Goal: Task Accomplishment & Management: Complete application form

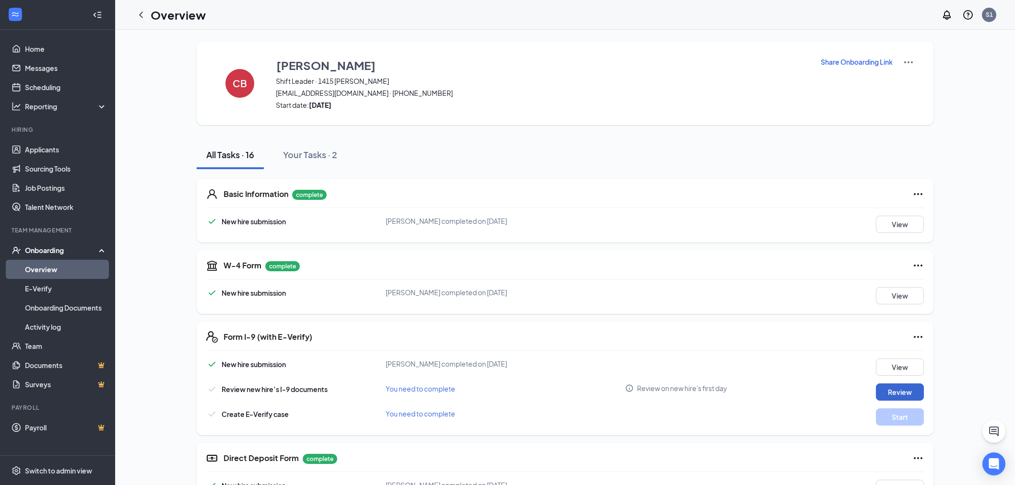
click at [901, 399] on div "New hire submission [PERSON_NAME] completed on [DATE] View Review new hire’s I-…" at bounding box center [564, 392] width 717 height 67
click at [901, 392] on button "Review" at bounding box center [900, 392] width 48 height 17
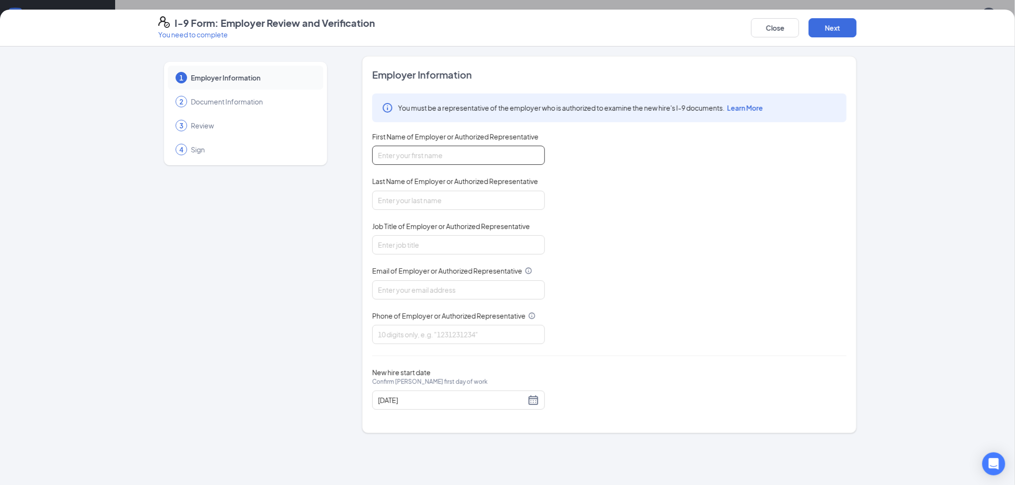
click at [452, 149] on input "First Name of Employer or Authorized Representative" at bounding box center [458, 155] width 173 height 19
type input "[PERSON_NAME]"
type input "General Manager"
type input "[EMAIL_ADDRESS][DOMAIN_NAME]"
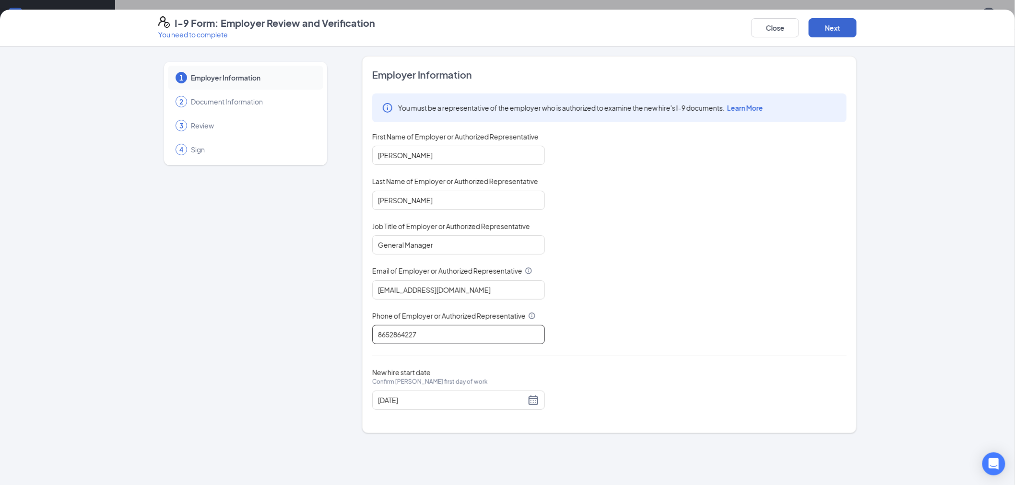
type input "8652864227"
click at [830, 27] on button "Next" at bounding box center [833, 27] width 48 height 19
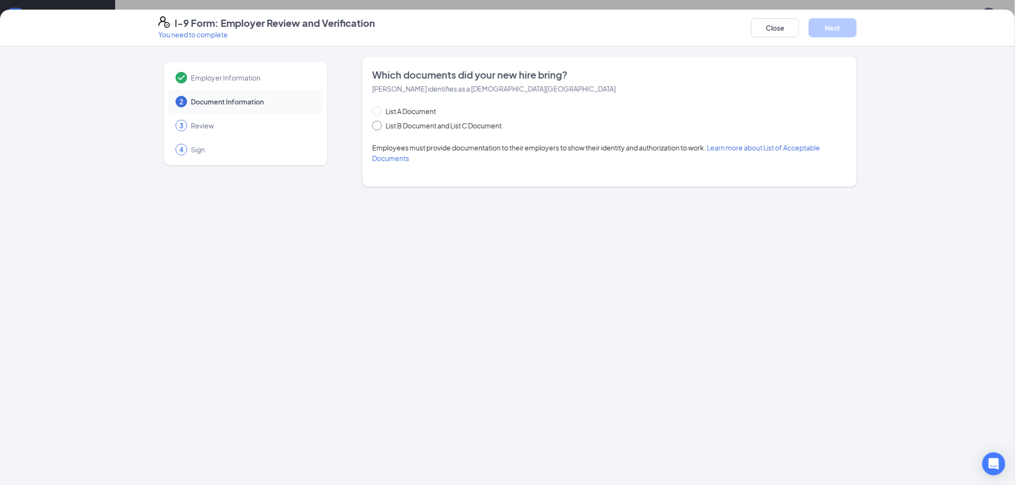
click at [375, 128] on span at bounding box center [377, 126] width 10 height 10
click at [375, 128] on input "List B Document and List C Document" at bounding box center [375, 124] width 7 height 7
radio input "true"
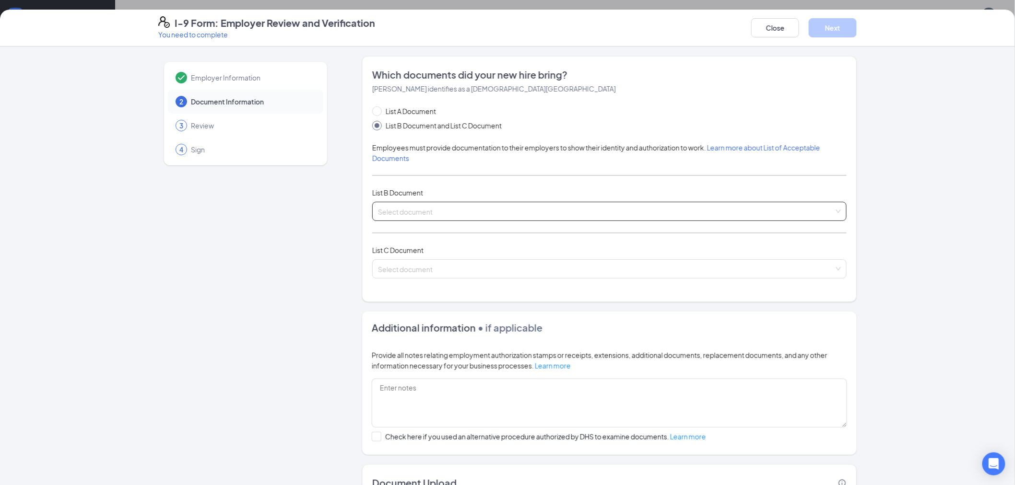
click at [495, 212] on input "search" at bounding box center [606, 209] width 456 height 14
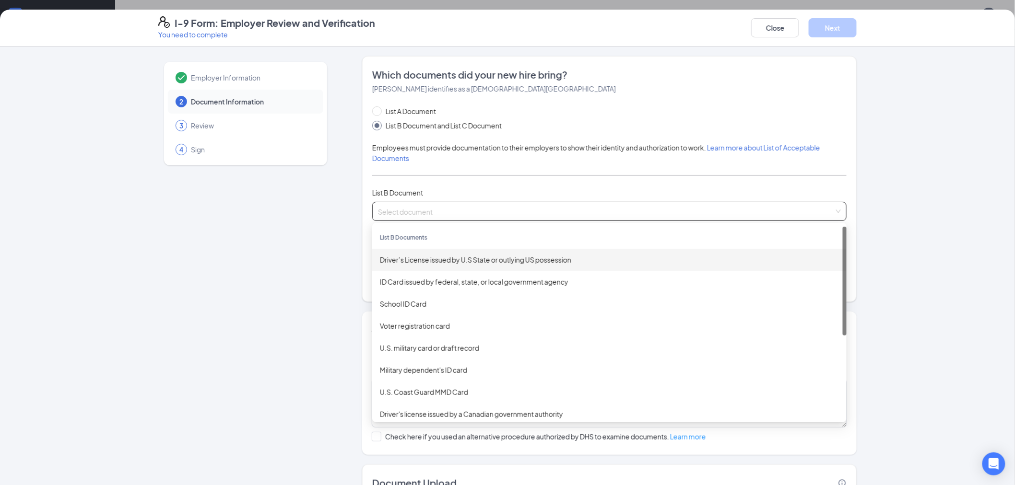
click at [505, 258] on div "Driver’s License issued by U.S State or outlying US possession" at bounding box center [609, 260] width 459 height 11
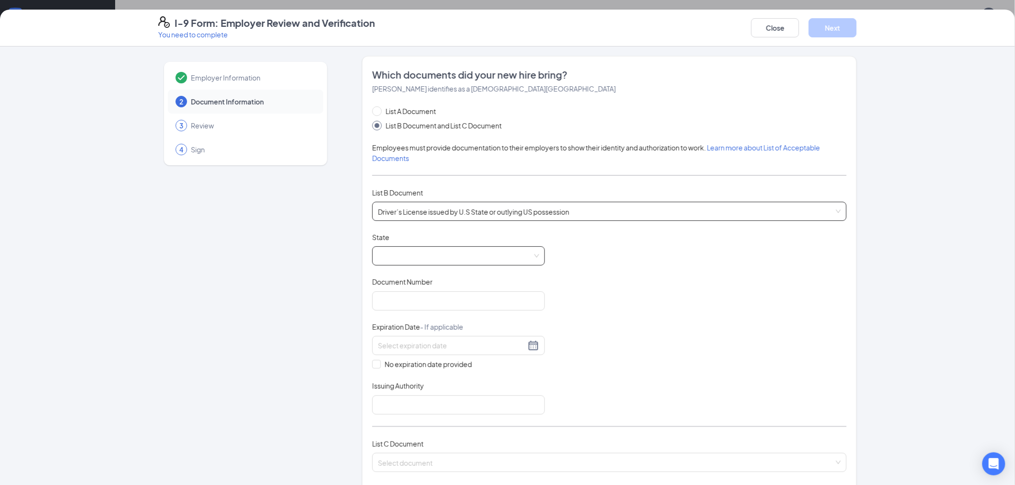
click at [457, 255] on span at bounding box center [458, 256] width 161 height 18
click at [409, 286] on div "[US_STATE]" at bounding box center [458, 285] width 157 height 11
click at [434, 305] on input "Document Number" at bounding box center [458, 301] width 173 height 19
type input "121023741"
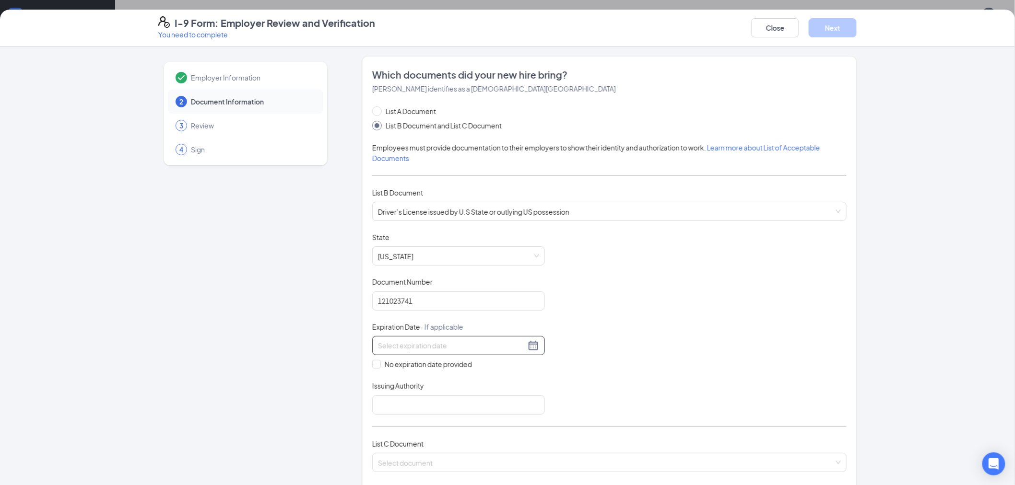
click at [405, 345] on input at bounding box center [452, 345] width 148 height 11
click at [385, 445] on div "17" at bounding box center [382, 446] width 12 height 12
type input "[DATE]"
click at [433, 406] on input "Issuing Authority" at bounding box center [458, 405] width 173 height 19
type input "[US_STATE]"
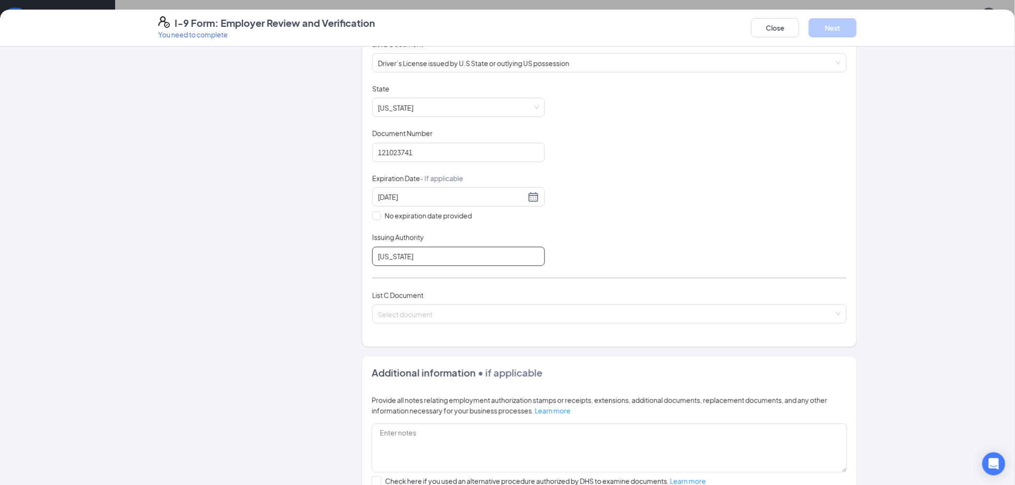
scroll to position [160, 0]
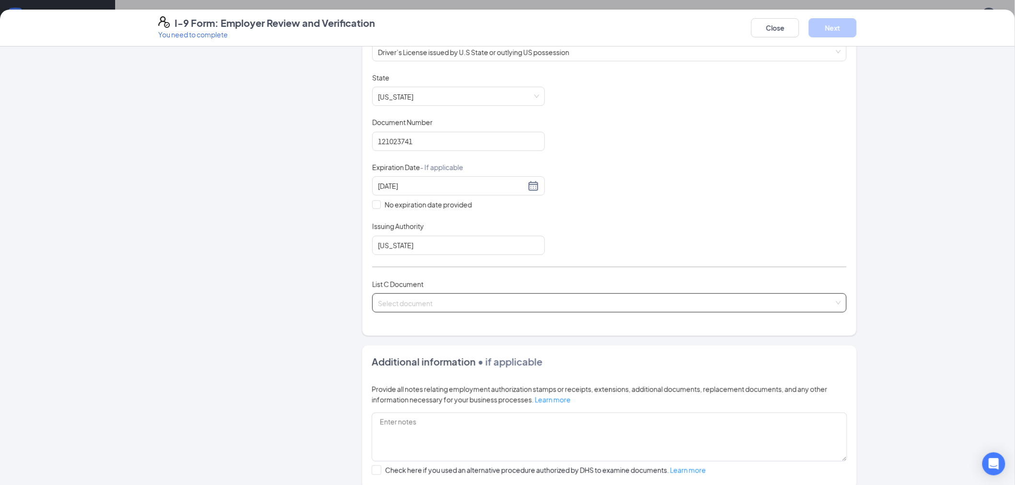
click at [492, 305] on input "search" at bounding box center [606, 301] width 456 height 14
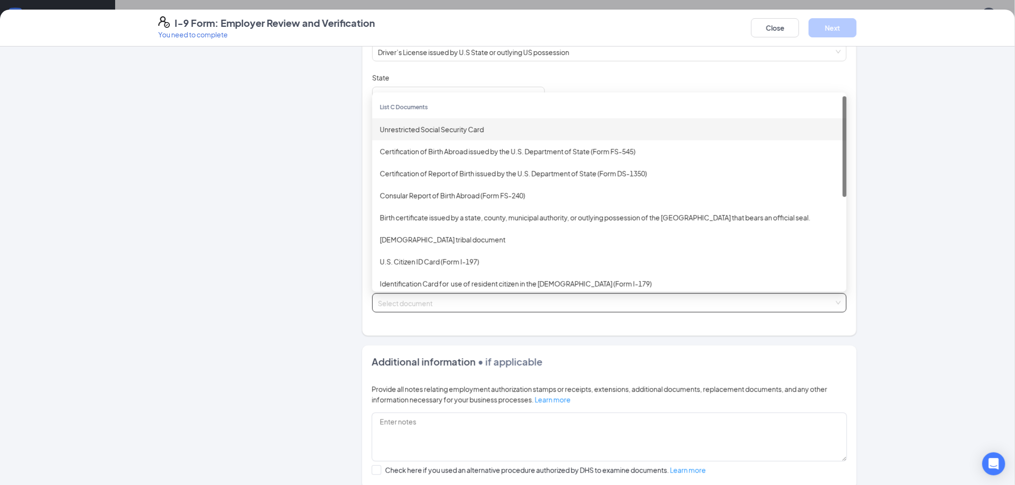
click at [457, 128] on div "Unrestricted Social Security Card" at bounding box center [609, 129] width 459 height 11
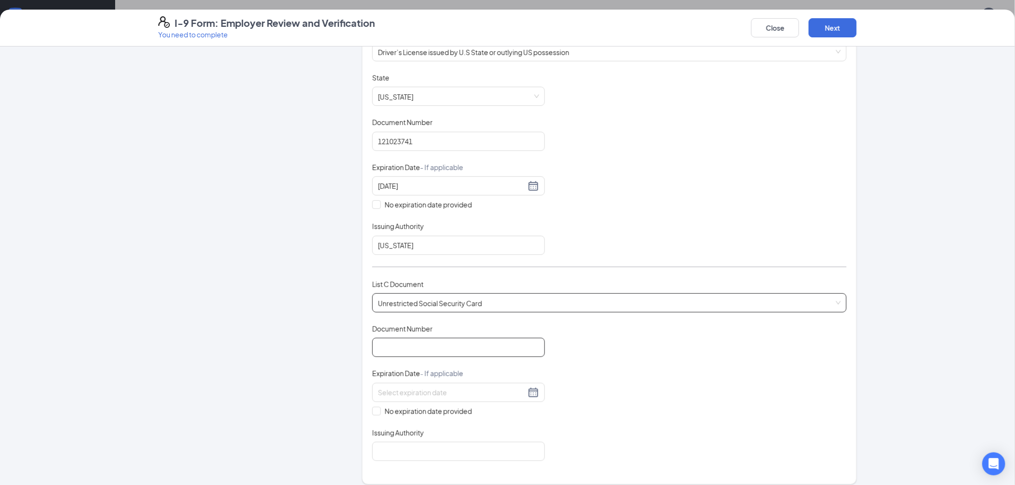
click at [454, 345] on input "Document Number" at bounding box center [458, 347] width 173 height 19
type input "409759472"
click at [376, 413] on span at bounding box center [376, 411] width 9 height 9
click at [376, 413] on input "No expiration date provided" at bounding box center [375, 410] width 7 height 7
checkbox input "true"
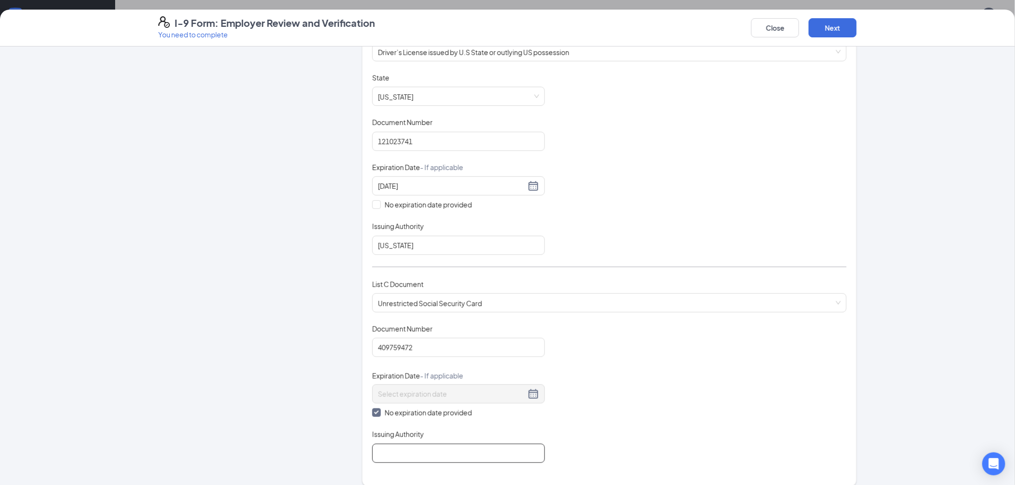
drag, startPoint x: 392, startPoint y: 446, endPoint x: 399, endPoint y: 453, distance: 9.5
click at [392, 446] on input "Issuing Authority" at bounding box center [458, 453] width 173 height 19
type input "Social Security Administration"
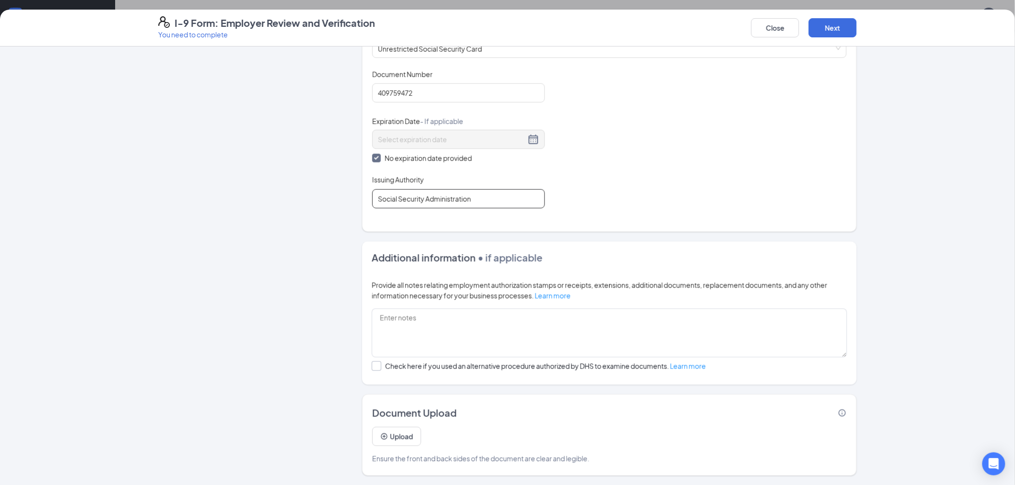
scroll to position [213, 0]
drag, startPoint x: 833, startPoint y: 30, endPoint x: 835, endPoint y: 35, distance: 5.2
click at [834, 30] on button "Next" at bounding box center [833, 27] width 48 height 19
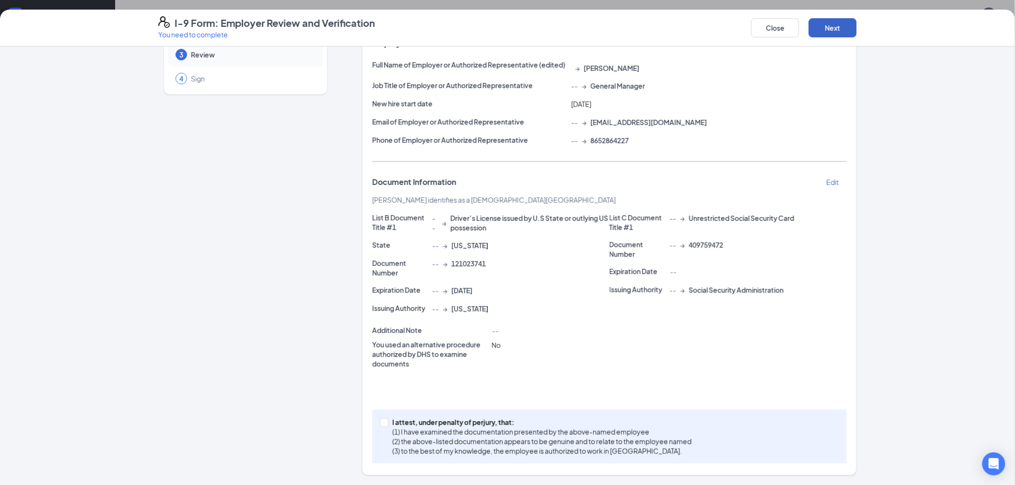
scroll to position [69, 0]
click at [380, 423] on input "I attest, under penalty of [PERSON_NAME], that: (1) I have examined the documen…" at bounding box center [383, 424] width 7 height 7
checkbox input "true"
click at [832, 29] on button "Next" at bounding box center [833, 27] width 48 height 19
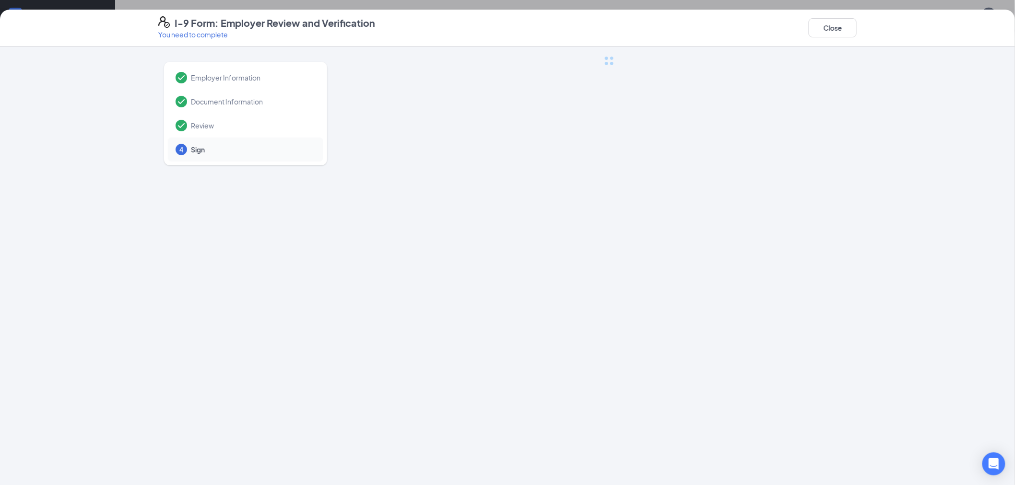
scroll to position [0, 0]
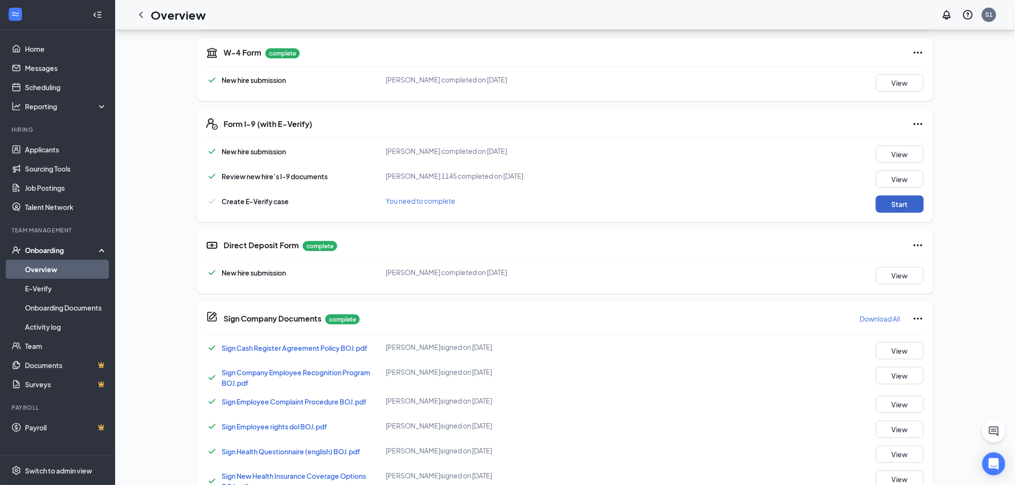
click at [897, 209] on button "Start" at bounding box center [900, 204] width 48 height 17
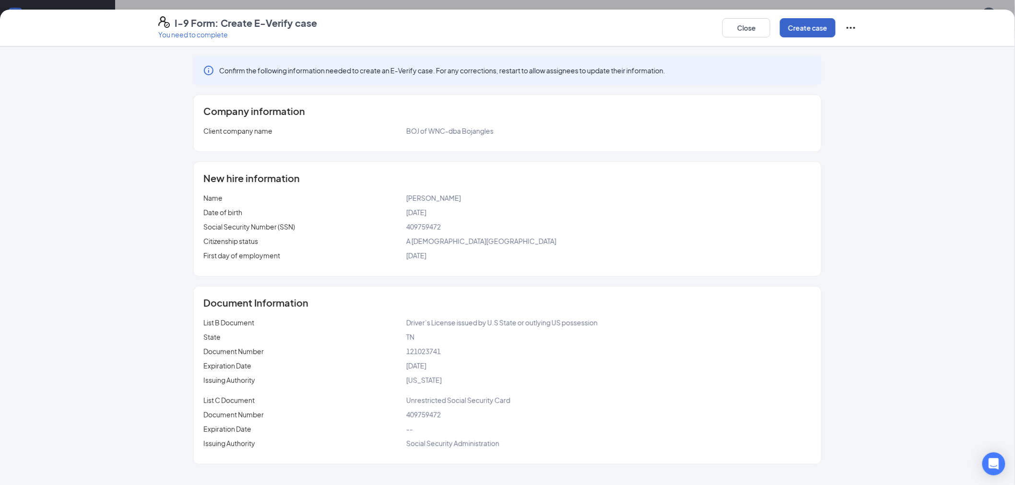
drag, startPoint x: 795, startPoint y: 23, endPoint x: 795, endPoint y: 28, distance: 5.3
click at [795, 23] on button "Create case" at bounding box center [808, 27] width 56 height 19
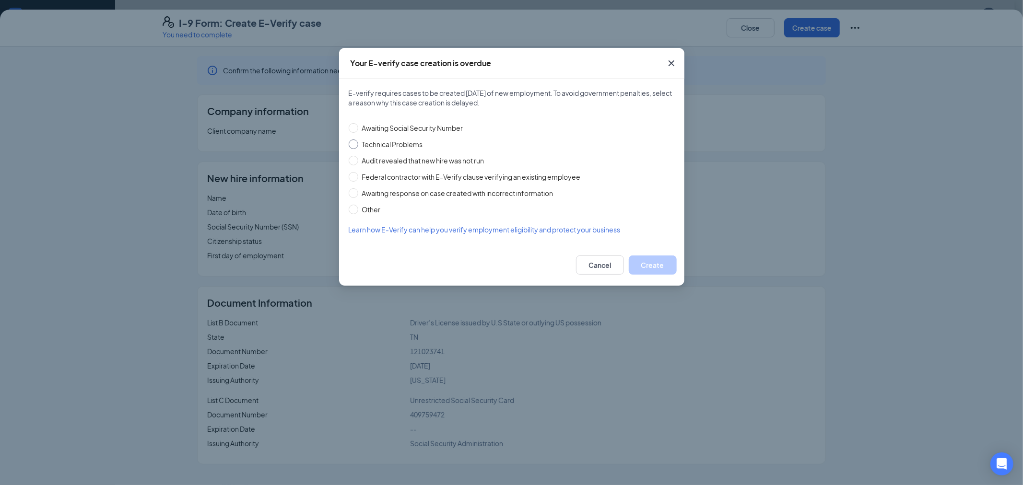
click at [354, 142] on input "Technical Problems" at bounding box center [354, 145] width 10 height 10
radio input "true"
click at [644, 263] on button "Create" at bounding box center [653, 265] width 48 height 19
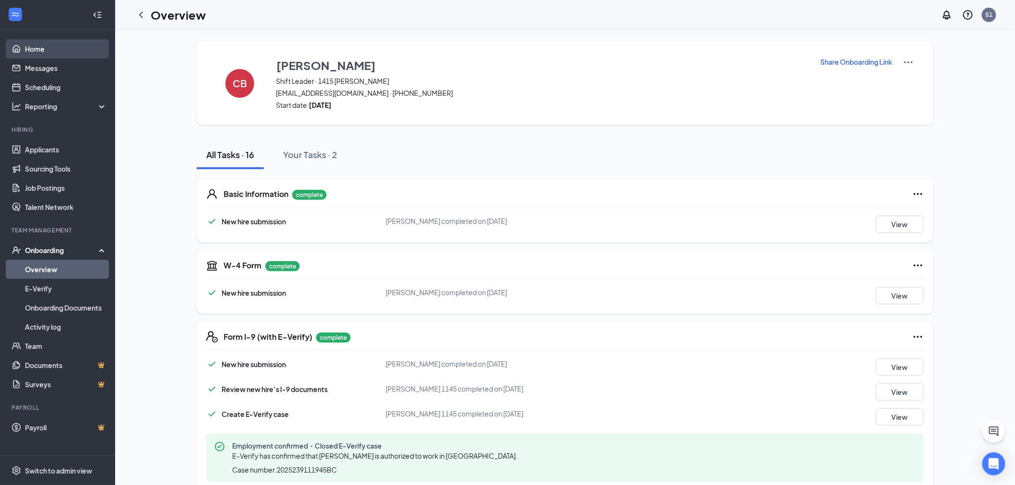
click at [43, 55] on link "Home" at bounding box center [66, 48] width 82 height 19
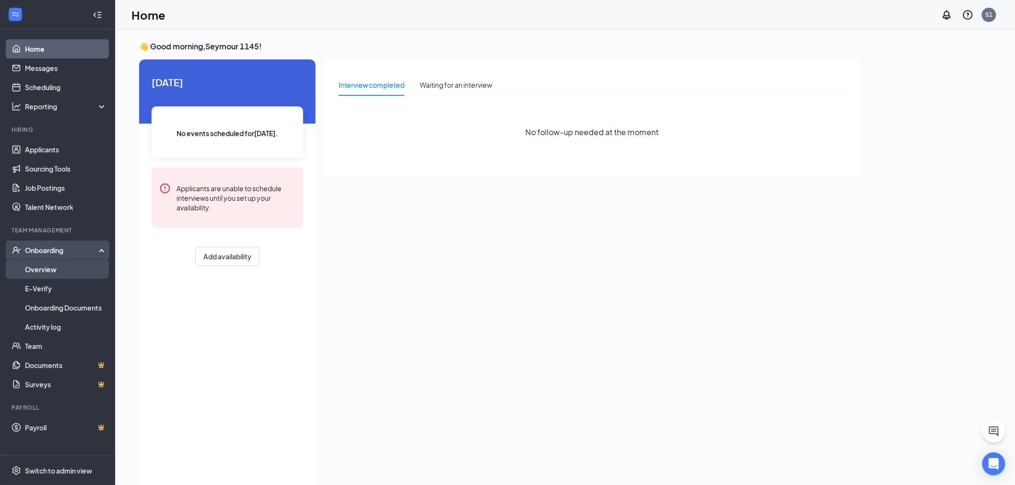
click at [45, 278] on link "Overview" at bounding box center [66, 269] width 82 height 19
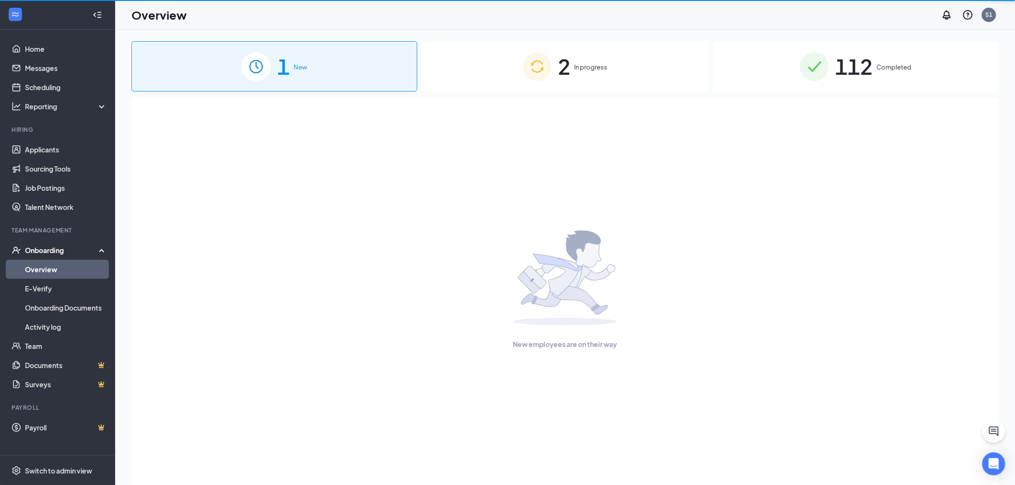
click at [45, 272] on link "Overview" at bounding box center [66, 269] width 82 height 19
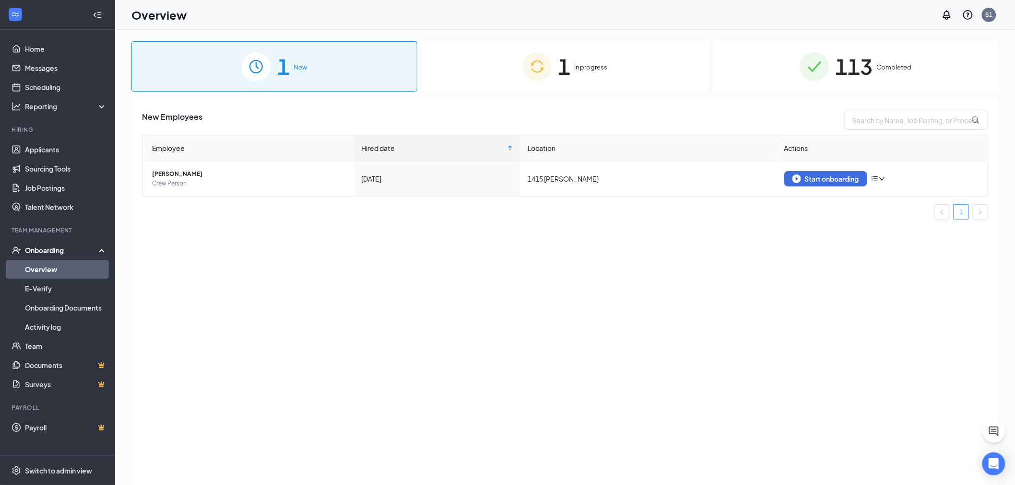
click at [593, 68] on span "In progress" at bounding box center [591, 67] width 33 height 10
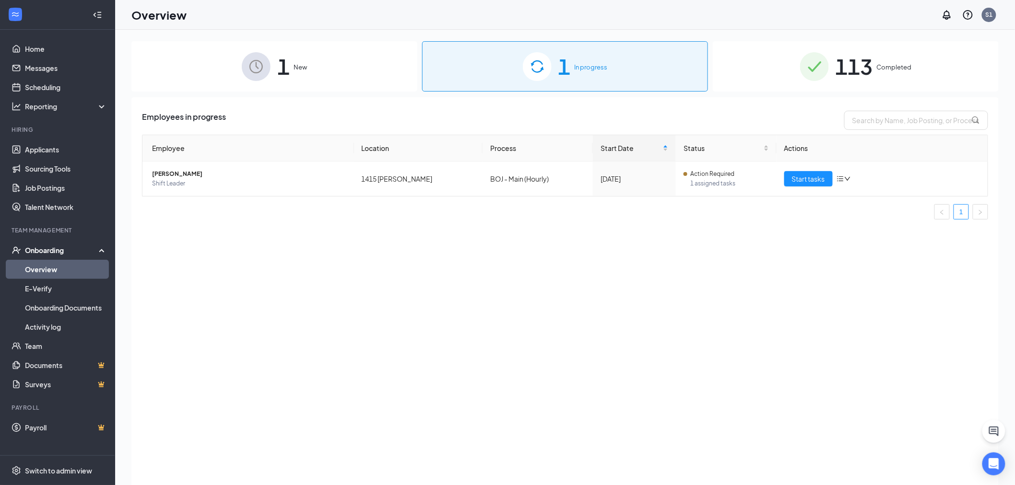
click at [282, 62] on span "1" at bounding box center [283, 66] width 12 height 33
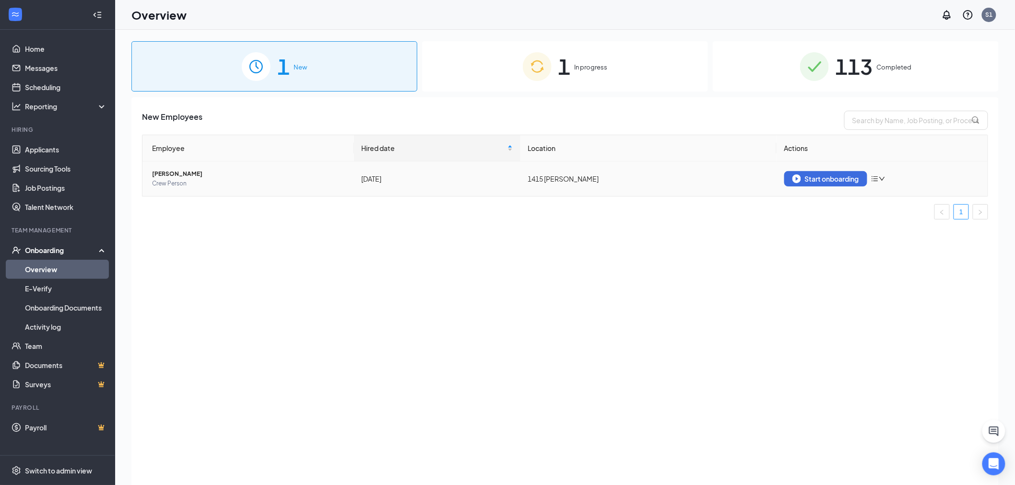
click at [829, 188] on td "Start onboarding" at bounding box center [881, 179] width 211 height 35
click at [829, 178] on div "Start onboarding" at bounding box center [825, 179] width 67 height 9
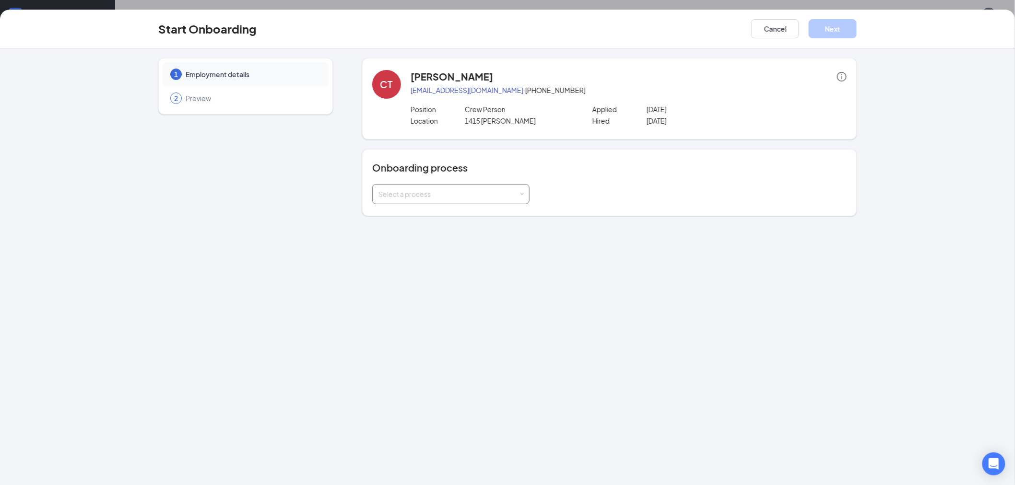
click at [463, 191] on div "Select a process" at bounding box center [448, 194] width 141 height 10
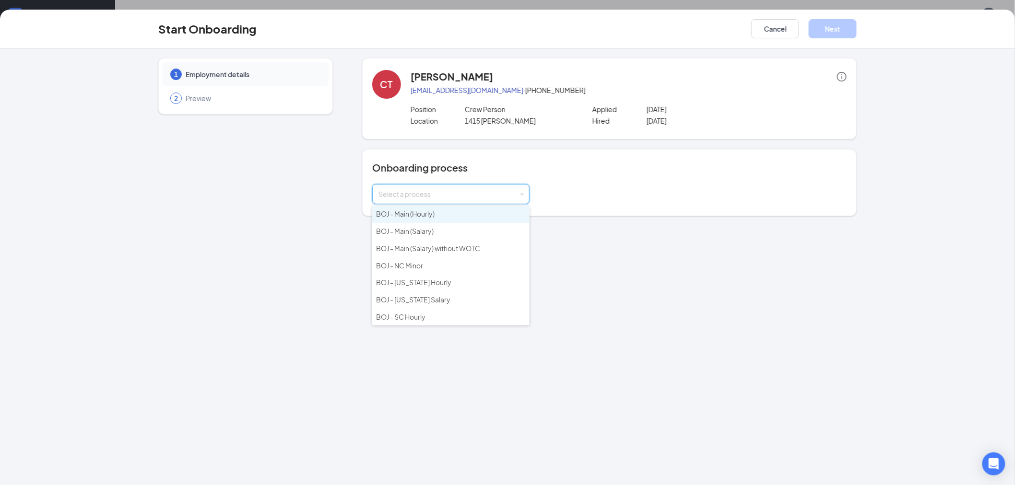
click at [444, 214] on li "BOJ - Main (Hourly)" at bounding box center [450, 214] width 157 height 17
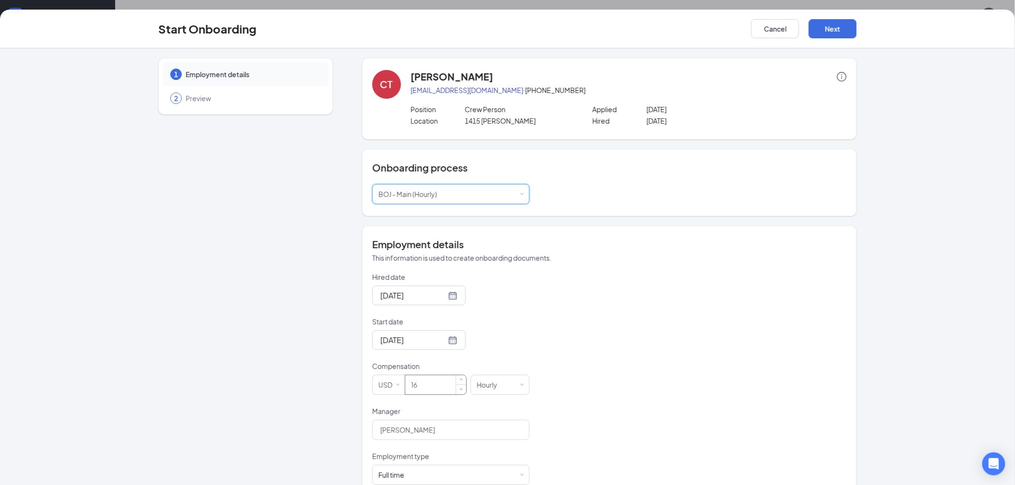
click at [427, 384] on input "16" at bounding box center [435, 384] width 61 height 19
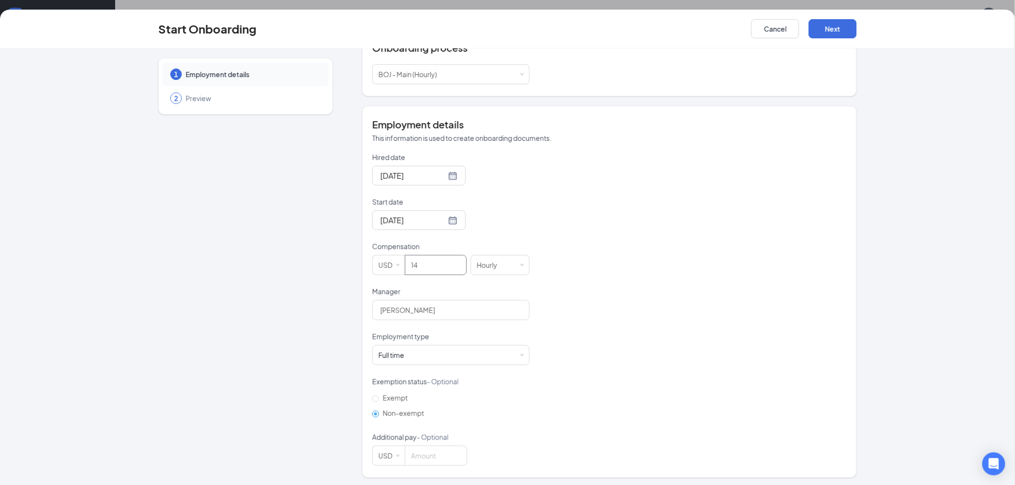
scroll to position [122, 0]
type input "14"
click at [432, 358] on div "Full time Works 30+ hours per week and is reasonably expected to work" at bounding box center [450, 352] width 145 height 19
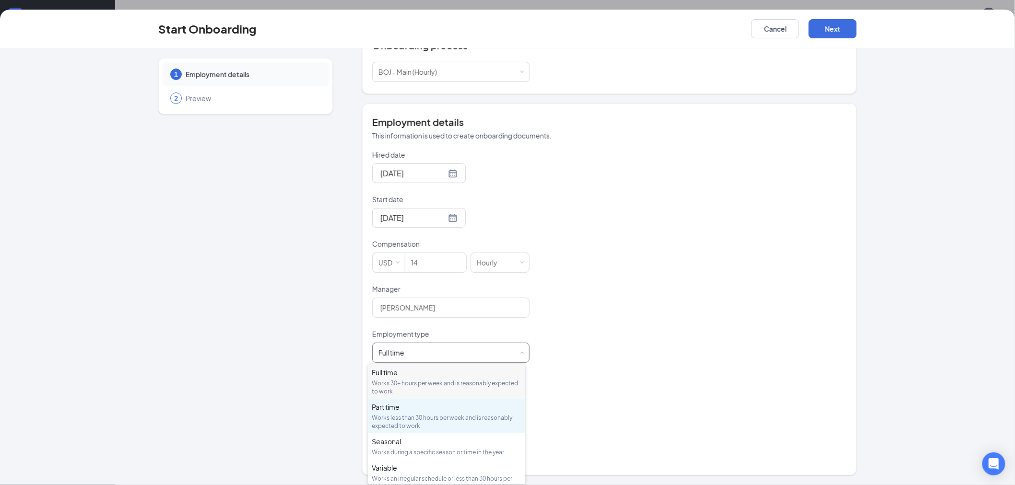
drag, startPoint x: 407, startPoint y: 406, endPoint x: 487, endPoint y: 411, distance: 80.7
click at [407, 406] on div "Part time" at bounding box center [447, 407] width 150 height 10
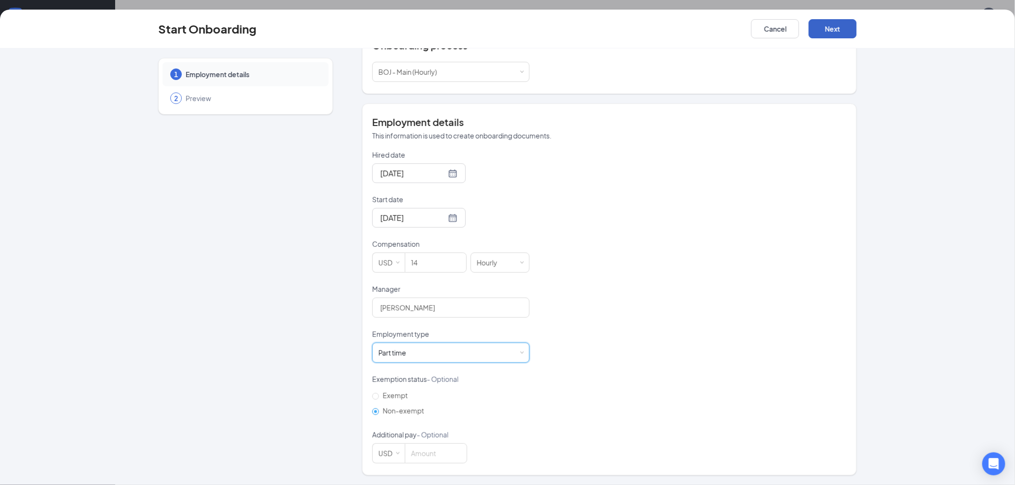
drag, startPoint x: 817, startPoint y: 32, endPoint x: 823, endPoint y: 32, distance: 6.3
click at [823, 32] on button "Next" at bounding box center [833, 28] width 48 height 19
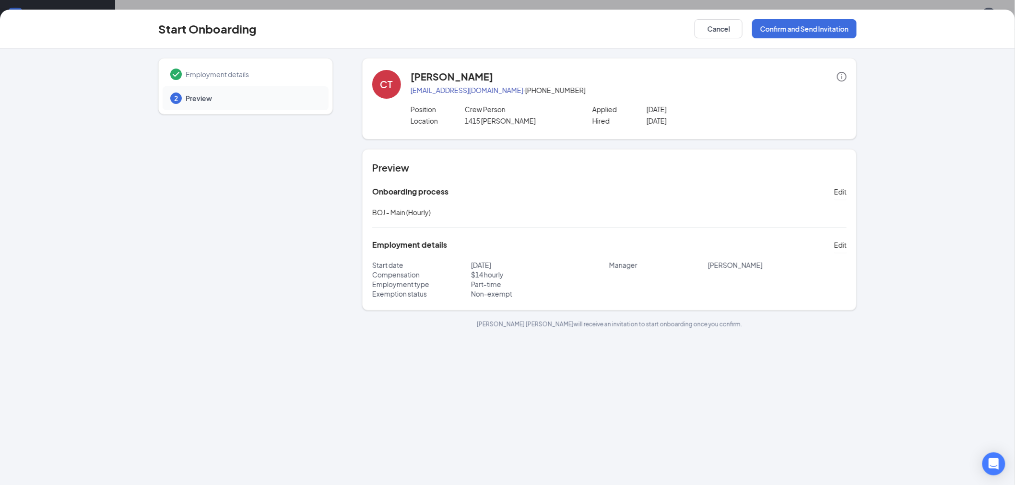
scroll to position [0, 0]
click at [822, 29] on button "Confirm and Send Invitation" at bounding box center [804, 28] width 105 height 19
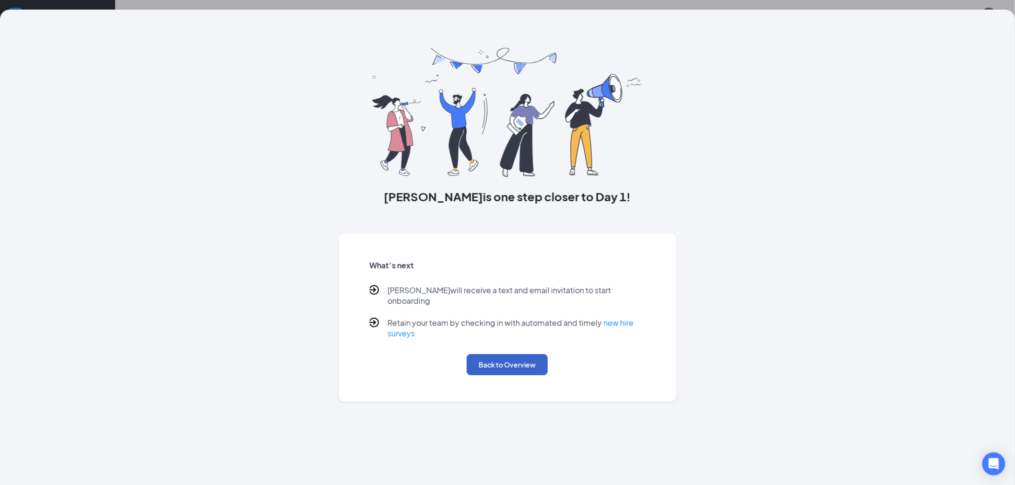
click at [486, 354] on button "Back to Overview" at bounding box center [507, 364] width 81 height 21
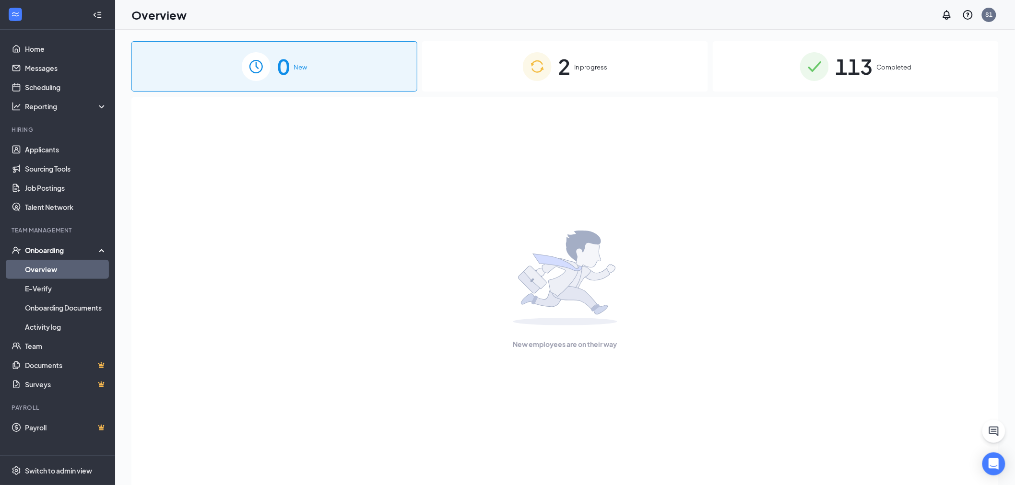
click at [567, 75] on span "2" at bounding box center [564, 66] width 12 height 33
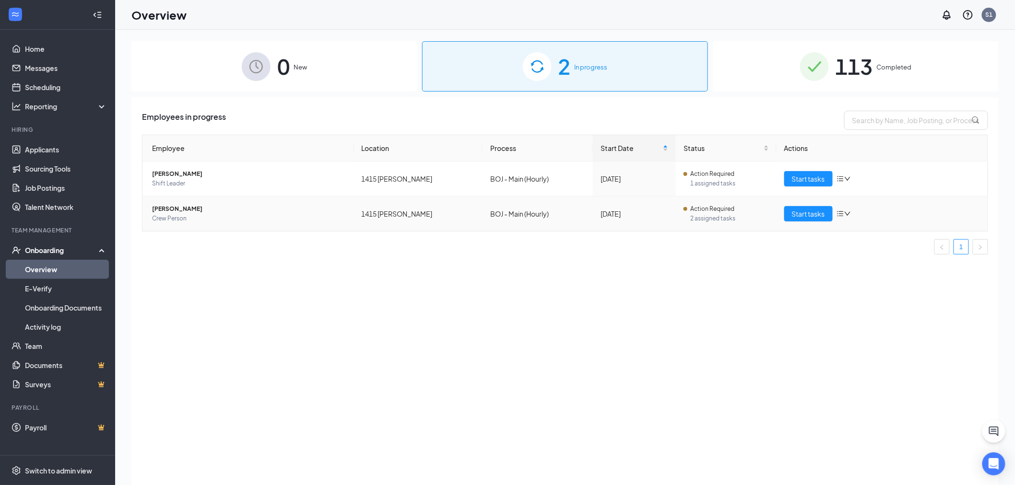
click at [179, 214] on span "Crew Person" at bounding box center [249, 219] width 194 height 10
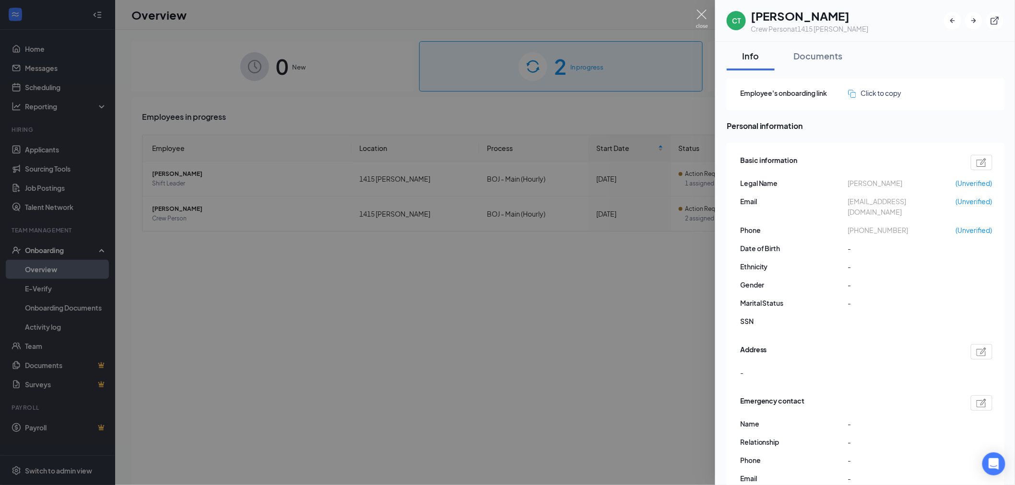
click at [699, 14] on img at bounding box center [702, 19] width 12 height 19
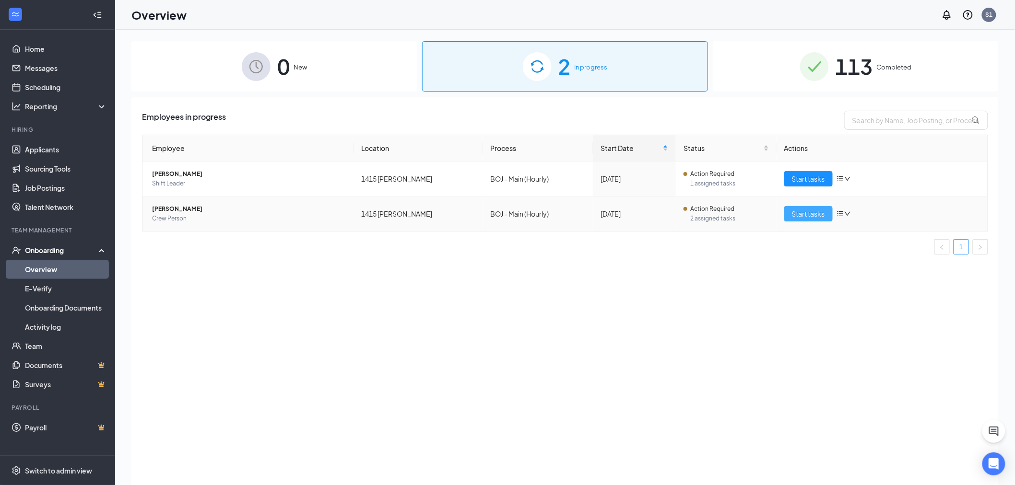
click at [817, 216] on span "Start tasks" at bounding box center [808, 214] width 33 height 11
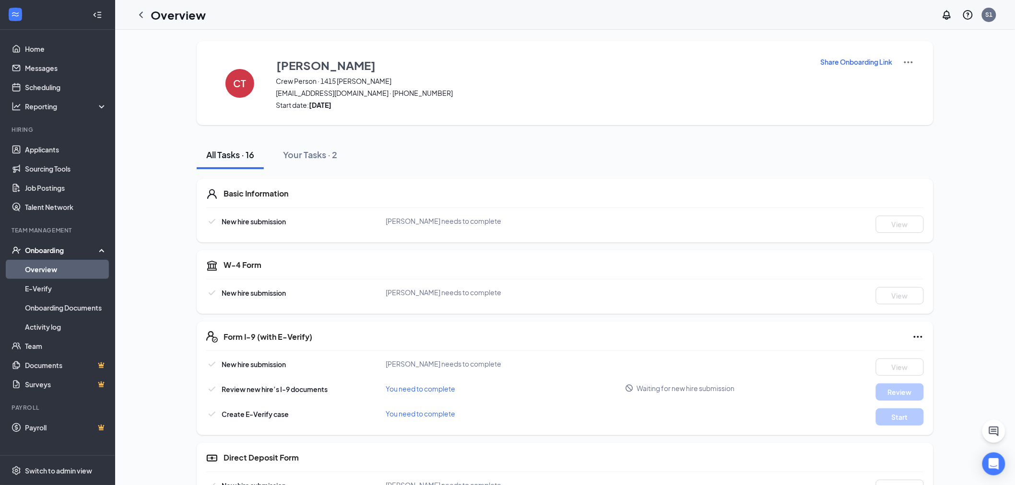
click at [867, 60] on p "Share Onboarding Link" at bounding box center [857, 62] width 72 height 10
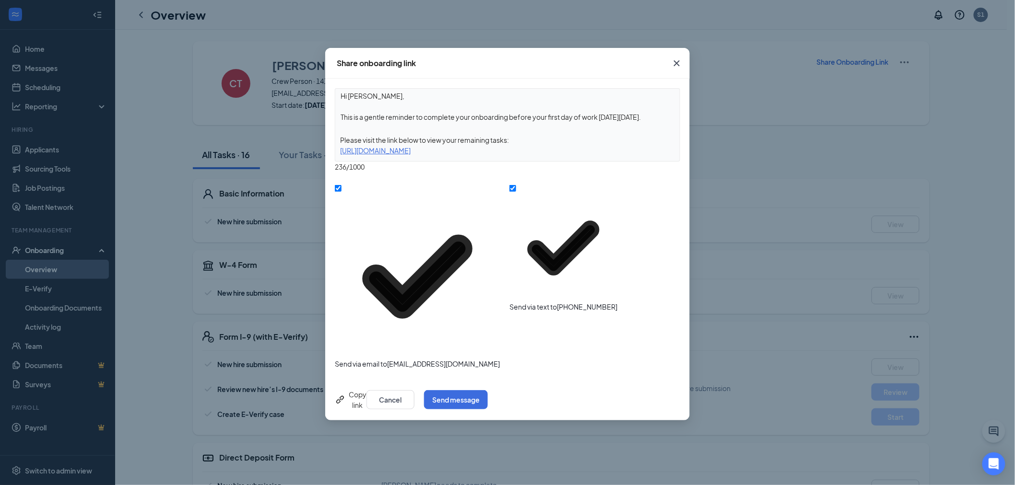
click at [514, 154] on div "[URL][DOMAIN_NAME]" at bounding box center [507, 150] width 344 height 11
click at [518, 149] on div "[URL][DOMAIN_NAME]" at bounding box center [507, 150] width 344 height 11
click at [559, 148] on div "[URL][DOMAIN_NAME]" at bounding box center [507, 150] width 344 height 11
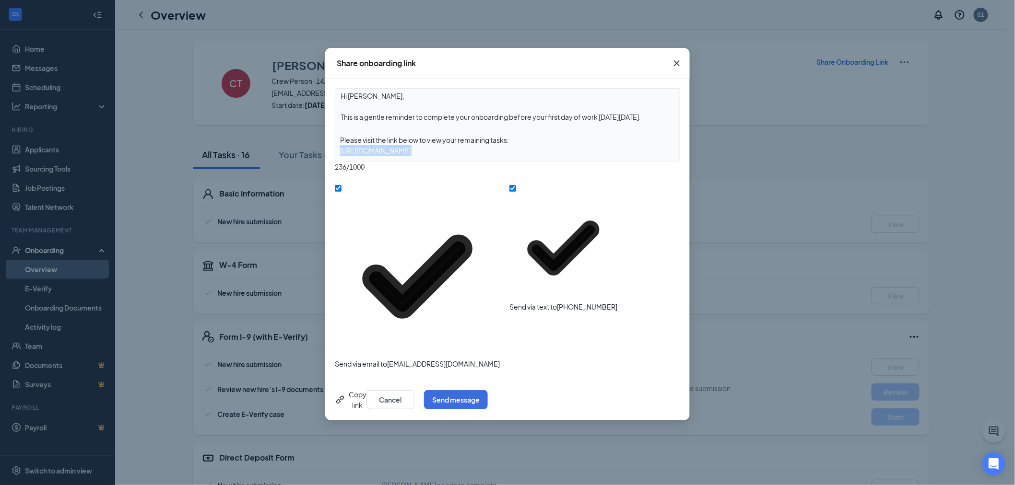
copy div "[URL][DOMAIN_NAME]"
click at [672, 62] on span "Close" at bounding box center [677, 63] width 26 height 26
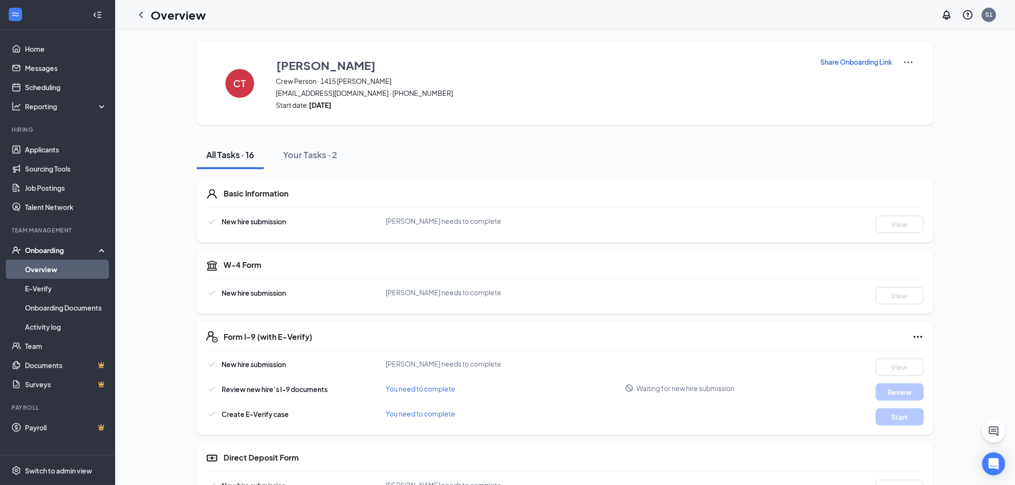
click at [828, 59] on p "Share Onboarding Link" at bounding box center [857, 62] width 72 height 10
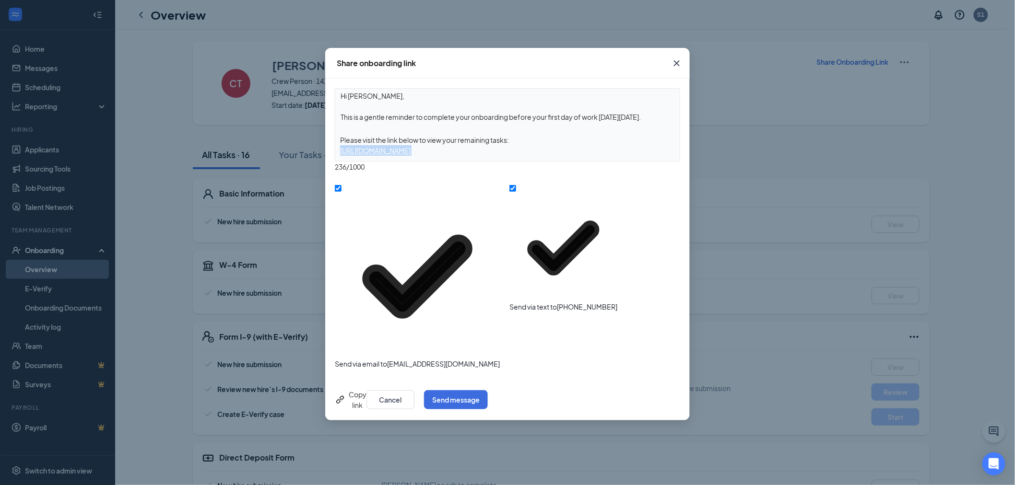
click at [677, 68] on icon "Cross" at bounding box center [677, 64] width 12 height 12
